Goal: Task Accomplishment & Management: Complete application form

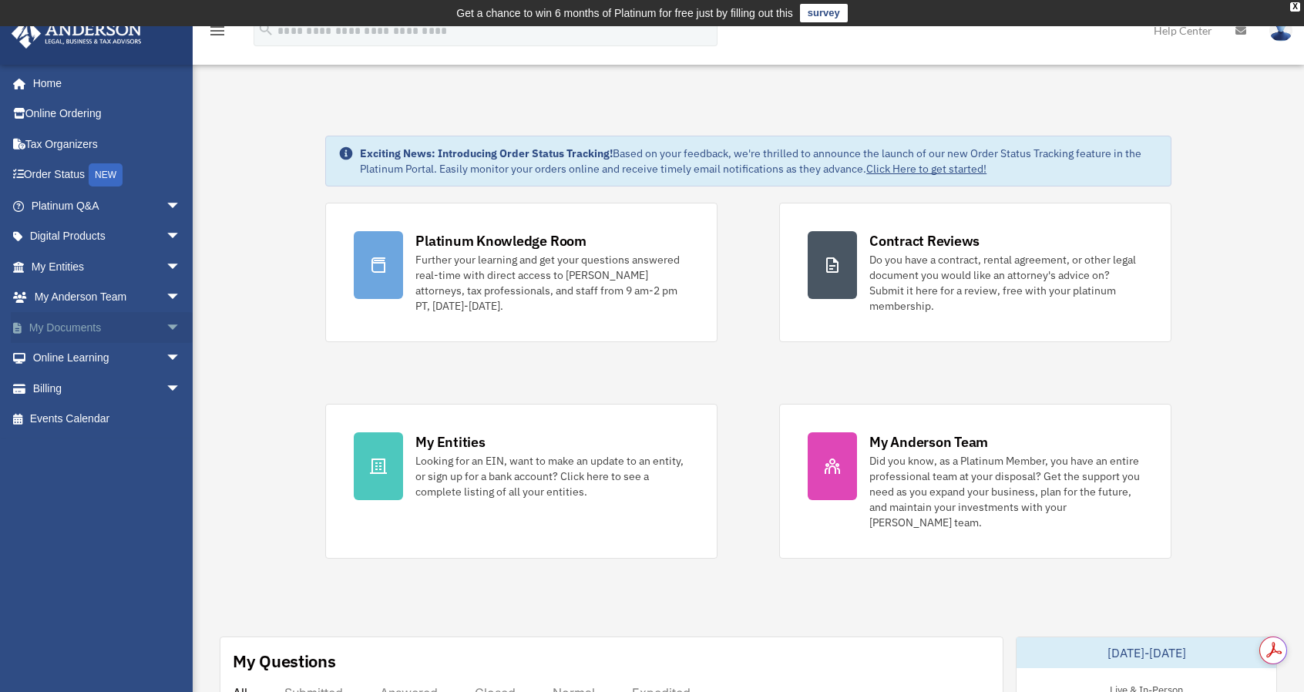
click at [132, 323] on link "My Documents arrow_drop_down" at bounding box center [107, 327] width 193 height 31
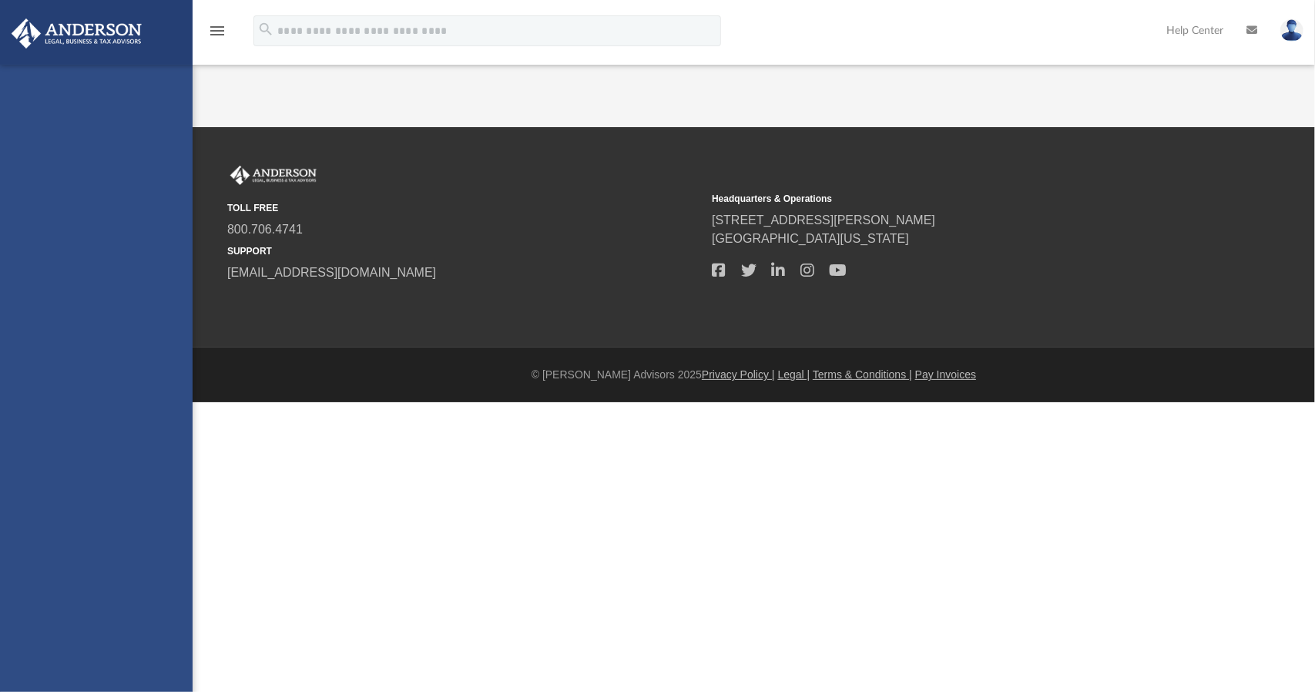
click at [85, 257] on div "[PERSON_NAME][EMAIL_ADDRESS][DOMAIN_NAME] Sign Out [PERSON_NAME][EMAIL_ADDRESS]…" at bounding box center [96, 411] width 193 height 692
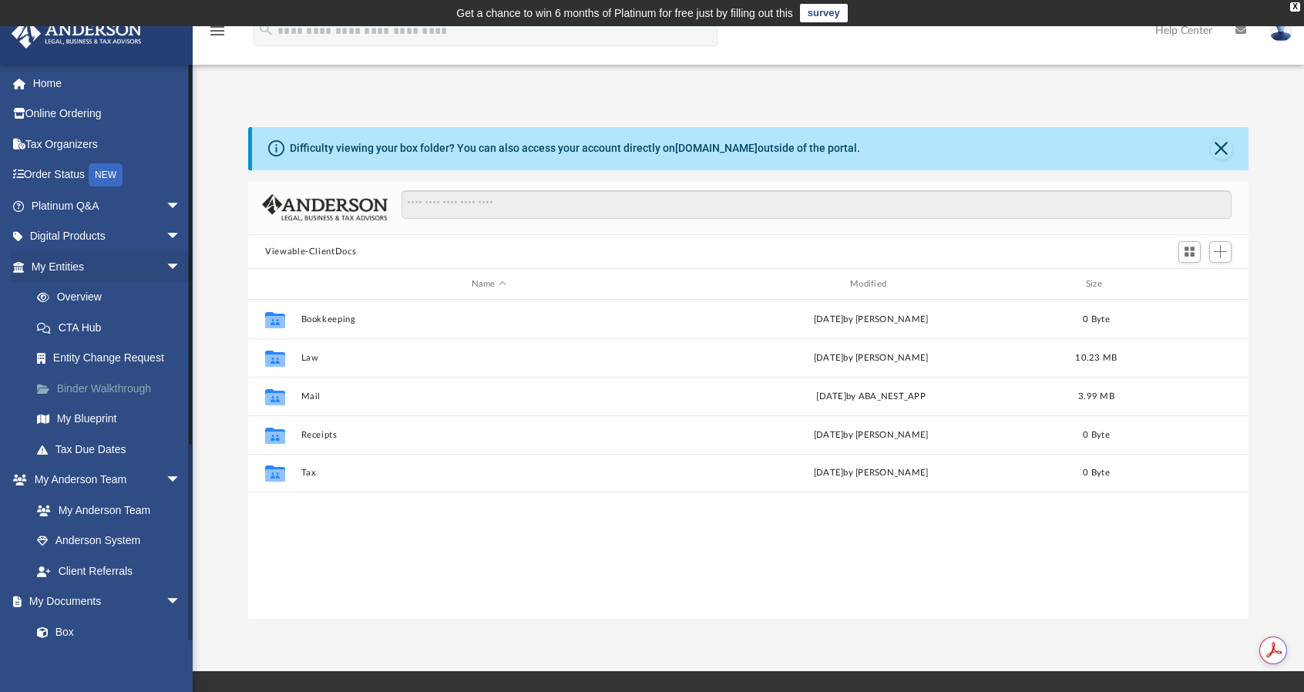
scroll to position [338, 988]
click at [166, 485] on span "arrow_drop_down" at bounding box center [181, 481] width 31 height 32
click at [76, 264] on link "My Entities arrow_drop_down" at bounding box center [107, 266] width 193 height 31
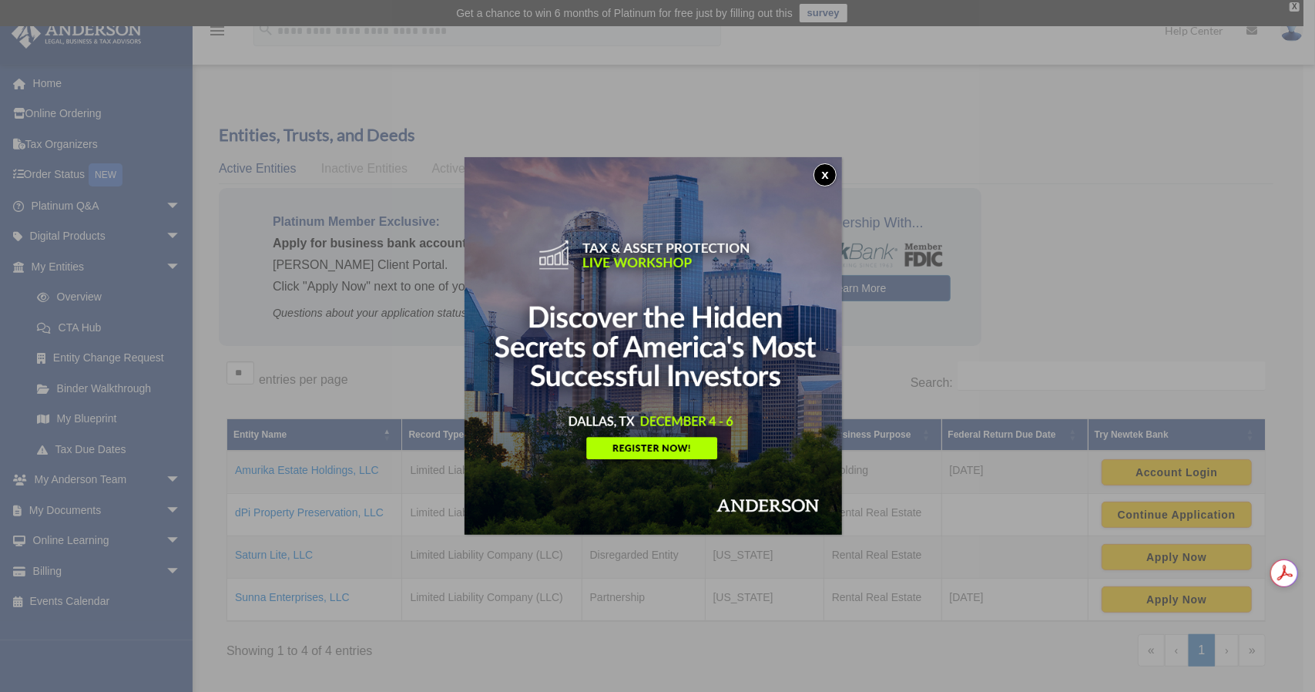
click at [825, 180] on button "x" at bounding box center [825, 174] width 23 height 23
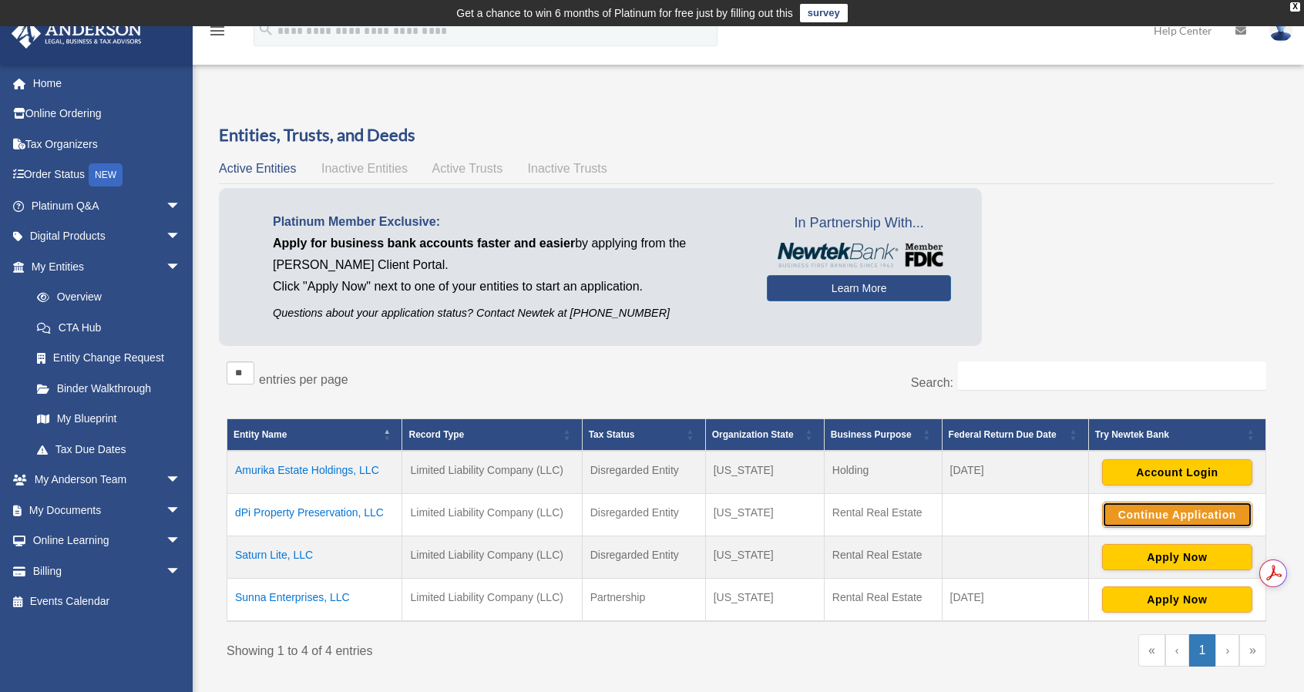
click at [1156, 512] on button "Continue Application" at bounding box center [1177, 515] width 150 height 26
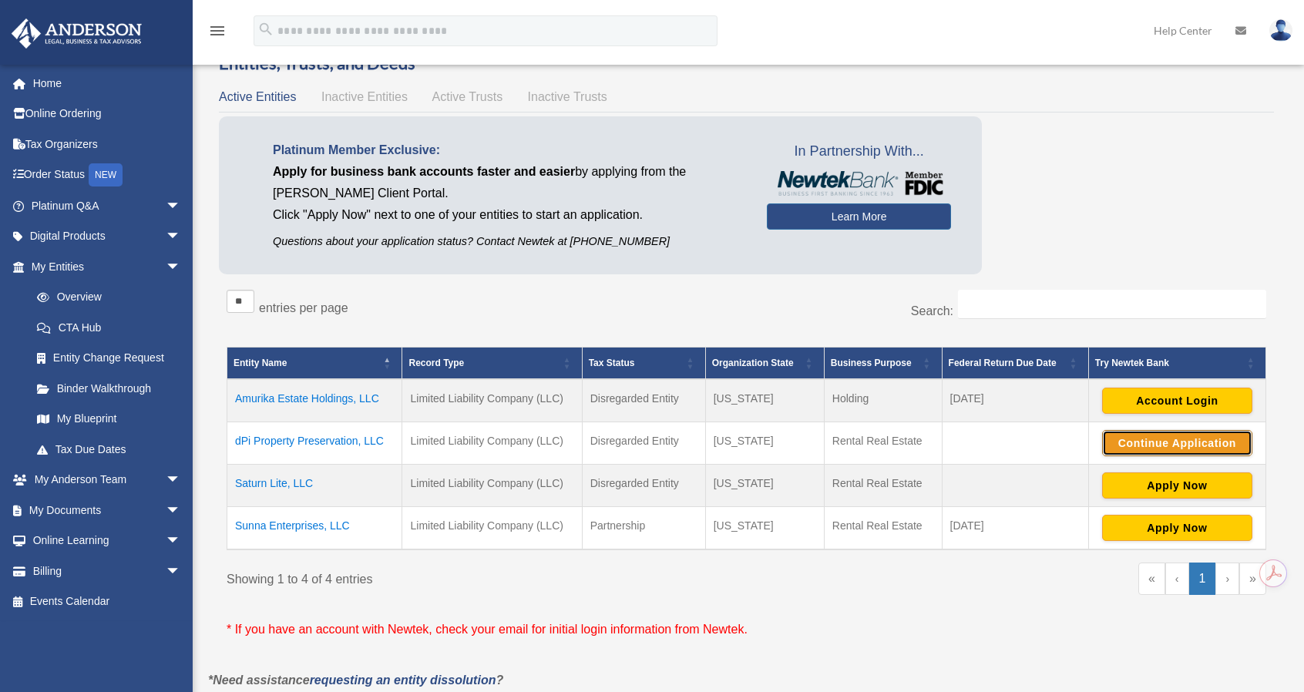
scroll to position [72, 0]
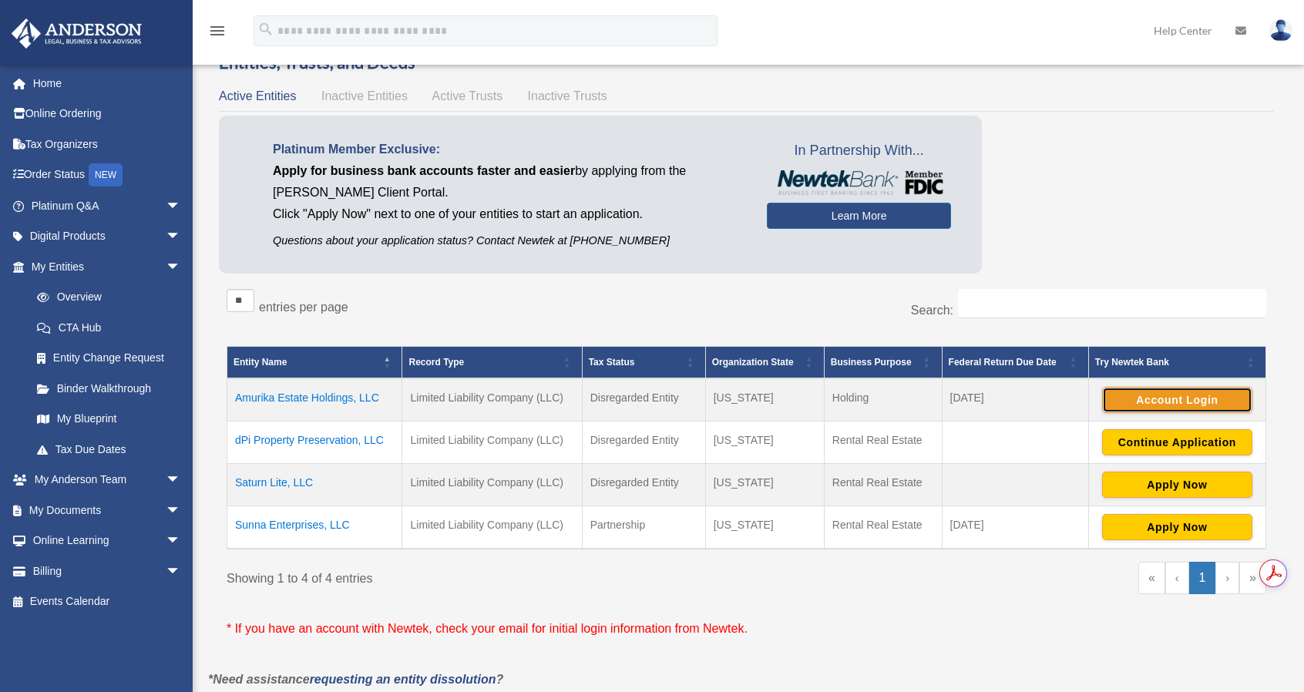
click at [1174, 406] on button "Account Login" at bounding box center [1177, 400] width 150 height 26
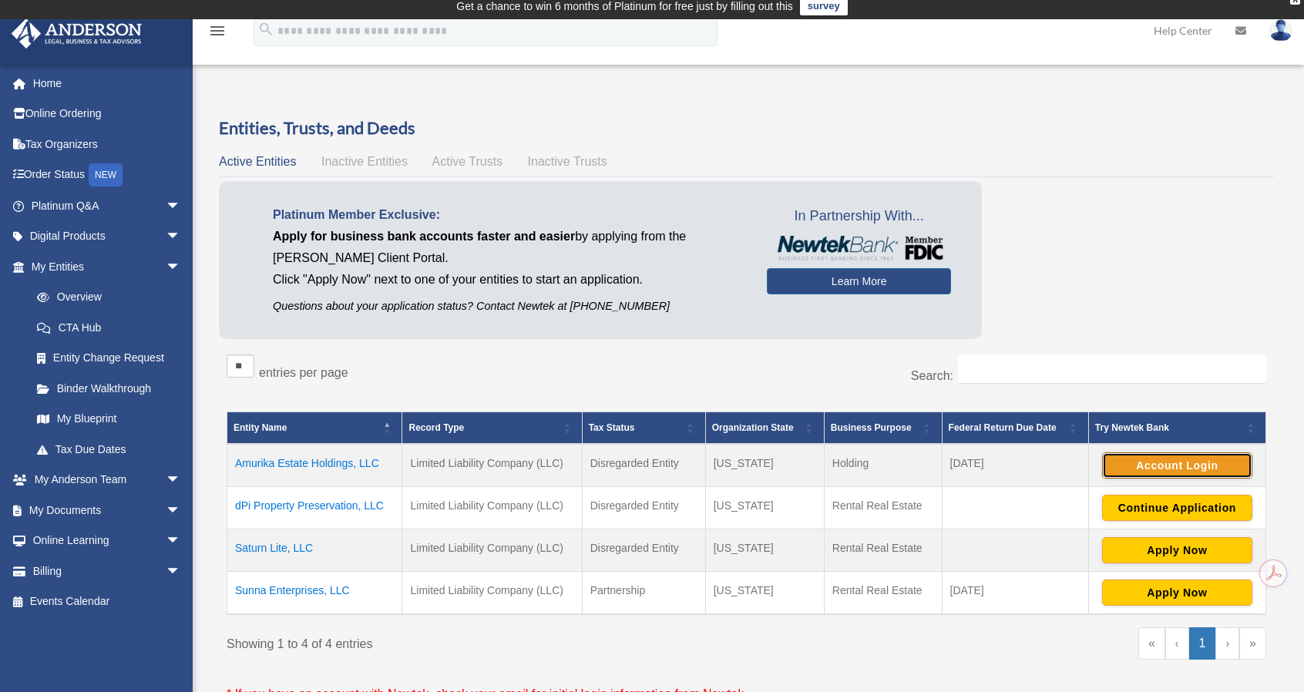
scroll to position [0, 0]
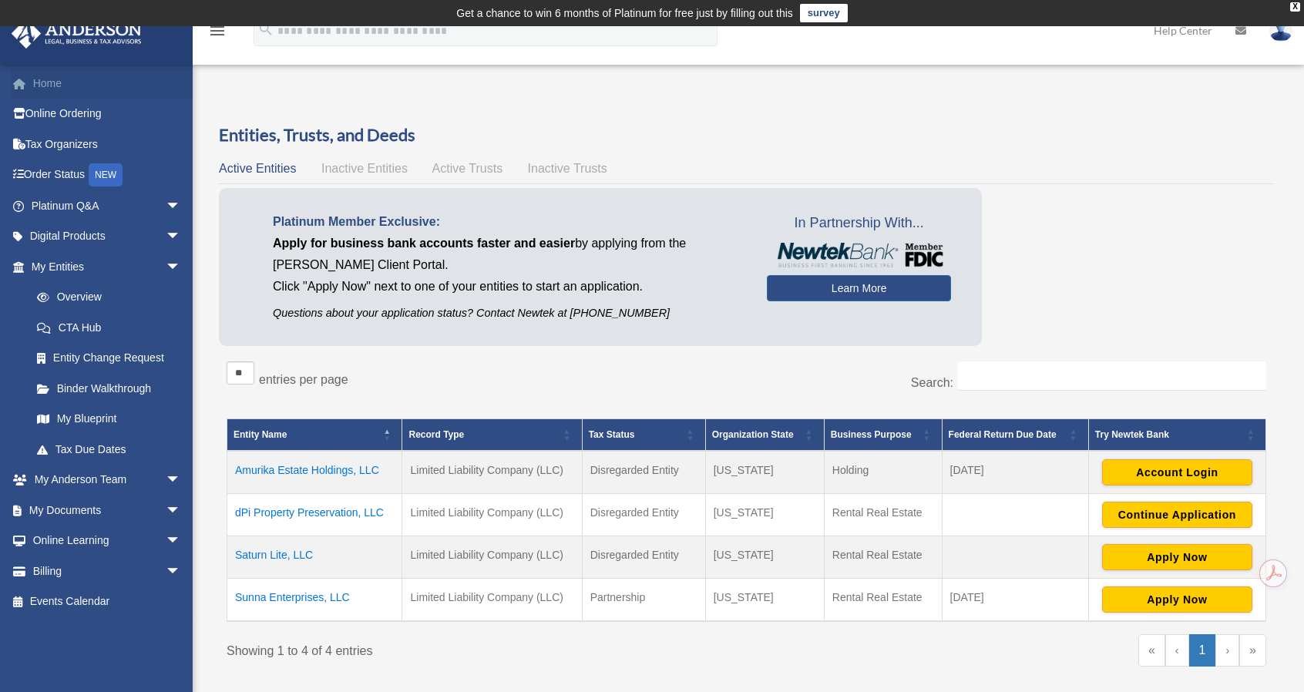
click at [62, 84] on link "Home" at bounding box center [107, 83] width 193 height 31
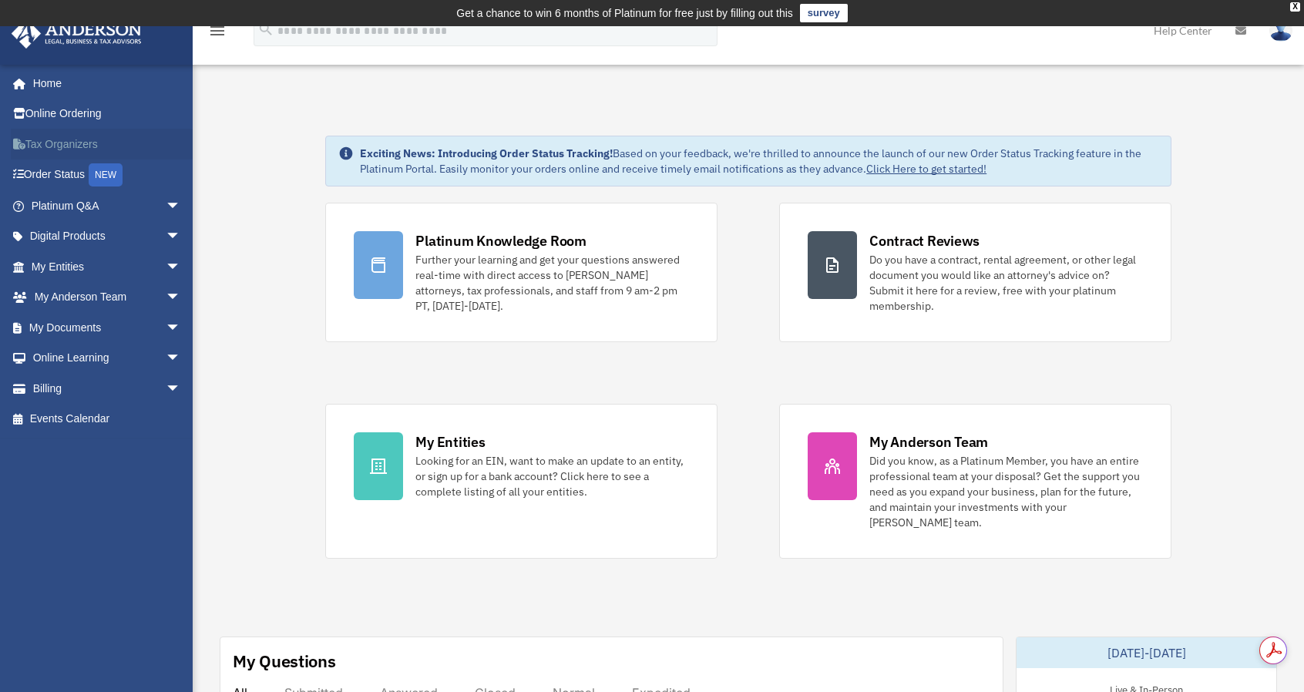
click at [70, 148] on link "Tax Organizers" at bounding box center [107, 144] width 193 height 31
